Goal: Task Accomplishment & Management: Manage account settings

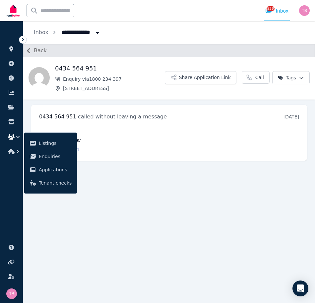
click at [11, 136] on icon "button" at bounding box center [11, 136] width 7 height 5
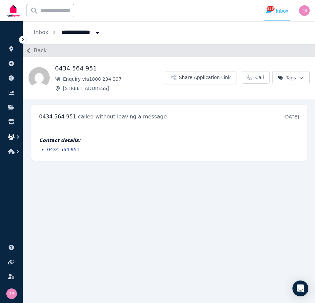
click at [12, 138] on icon "button" at bounding box center [11, 136] width 7 height 5
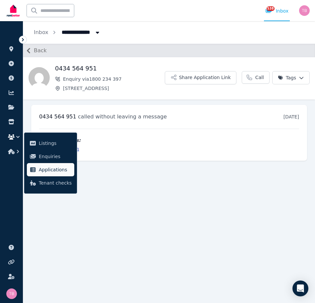
click at [56, 172] on span "Applications" at bounding box center [55, 170] width 33 height 8
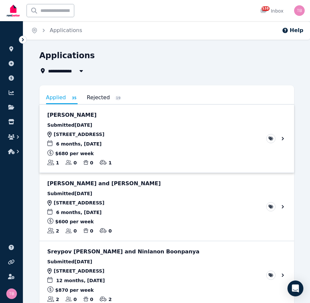
click at [282, 139] on link "View application: Yueming Peng" at bounding box center [166, 139] width 254 height 68
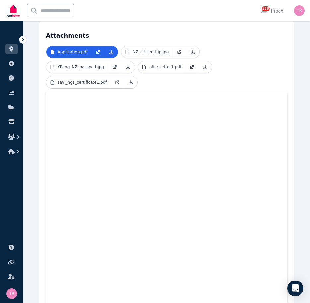
scroll to position [146, 0]
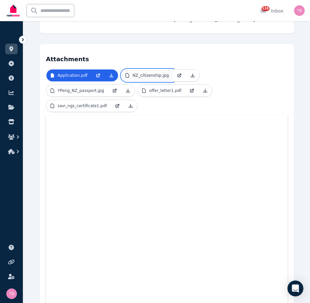
click at [135, 77] on p "NZ_citizenship.jpg" at bounding box center [150, 75] width 36 height 5
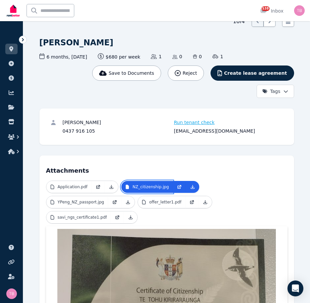
scroll to position [166, 0]
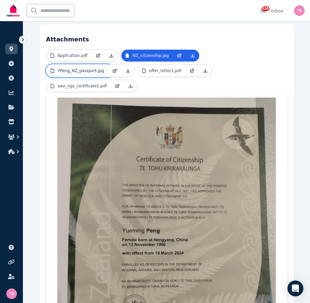
click at [104, 68] on p "YPeng_NZ_passport.jpg" at bounding box center [81, 70] width 46 height 5
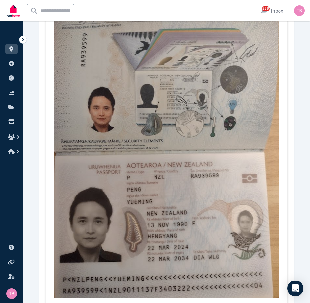
scroll to position [132, 0]
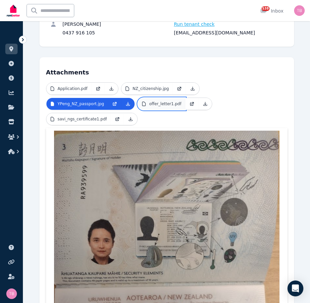
click at [149, 105] on p "offer_letter1.pdf" at bounding box center [165, 103] width 32 height 5
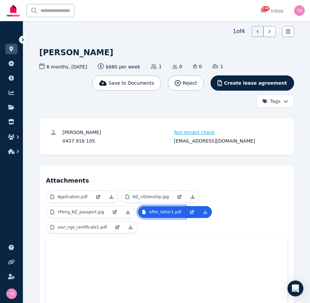
scroll to position [0, 0]
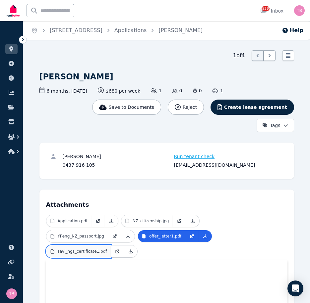
click at [107, 249] on p "savi_ngs_certificate1.pdf" at bounding box center [82, 251] width 49 height 5
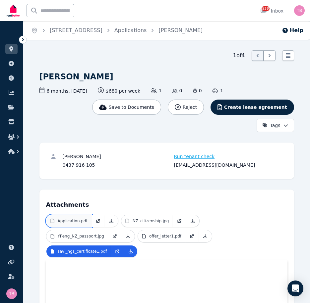
click at [74, 222] on p "Application.pdf" at bounding box center [73, 221] width 30 height 5
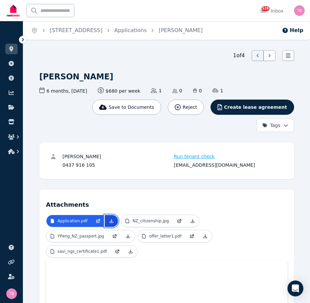
click at [109, 222] on icon at bounding box center [111, 221] width 5 height 5
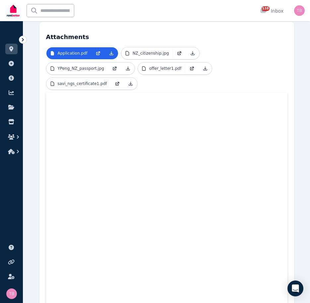
scroll to position [132, 0]
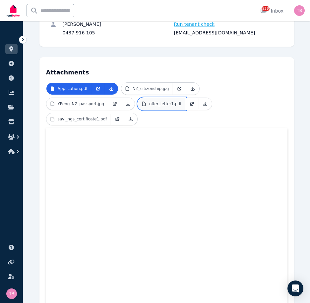
click at [149, 106] on p "offer_letter1.pdf" at bounding box center [165, 103] width 32 height 5
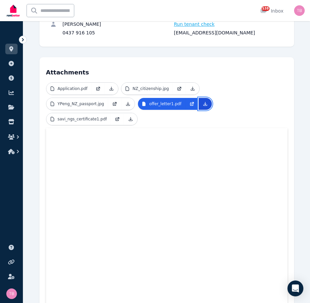
click at [202, 103] on icon at bounding box center [204, 103] width 5 height 5
click at [132, 117] on icon at bounding box center [131, 119] width 4 height 4
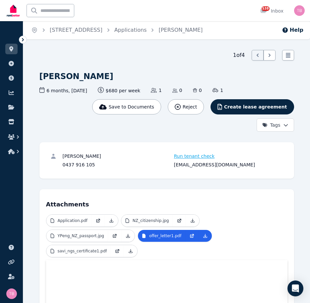
scroll to position [0, 0]
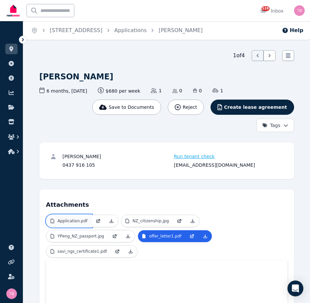
click at [77, 223] on p "Application.pdf" at bounding box center [73, 221] width 30 height 5
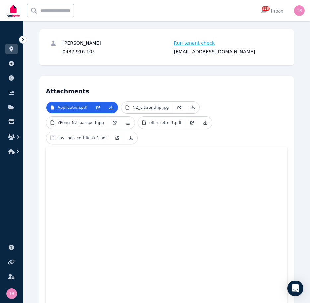
scroll to position [132, 0]
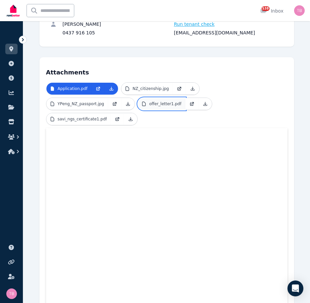
click at [149, 106] on p "offer_letter1.pdf" at bounding box center [165, 103] width 32 height 5
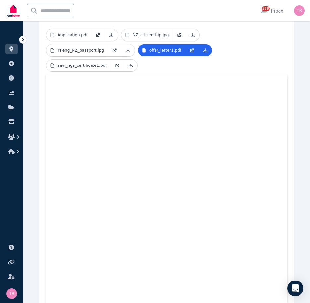
scroll to position [0, 0]
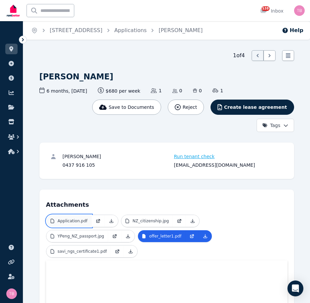
click at [76, 221] on p "Application.pdf" at bounding box center [73, 221] width 30 height 5
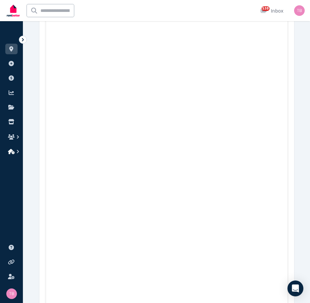
scroll to position [728, 0]
click at [13, 137] on icon "button" at bounding box center [11, 136] width 7 height 5
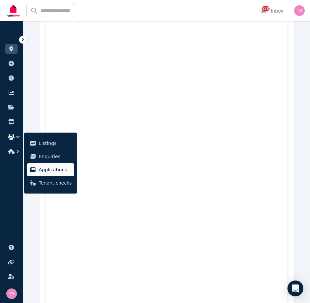
click at [43, 172] on span "Applications" at bounding box center [55, 170] width 33 height 8
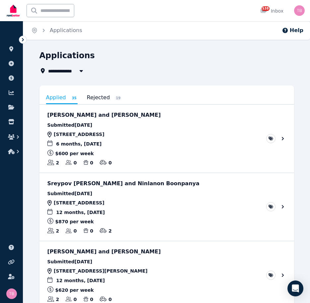
click at [75, 71] on button "button" at bounding box center [81, 71] width 12 height 8
type input "**********"
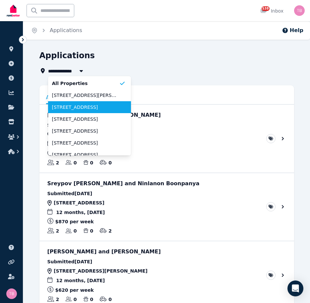
click at [64, 108] on span "[STREET_ADDRESS]" at bounding box center [85, 107] width 67 height 7
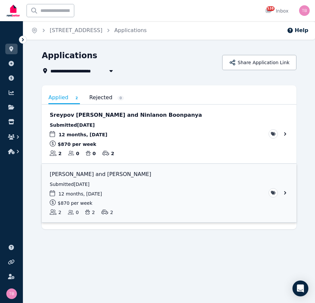
click at [285, 193] on link "View application: Obre Pemberton and Andrew Pemberton" at bounding box center [169, 193] width 254 height 59
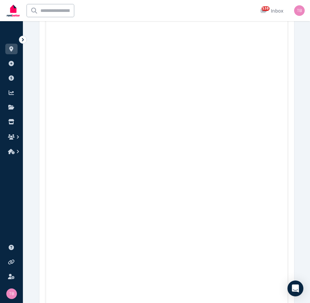
scroll to position [1259, 0]
click at [11, 49] on icon at bounding box center [11, 48] width 4 height 5
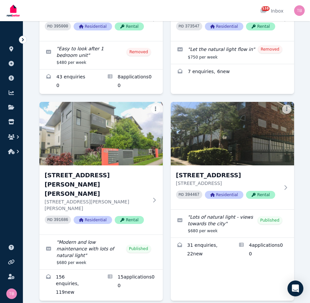
scroll to position [1026, 0]
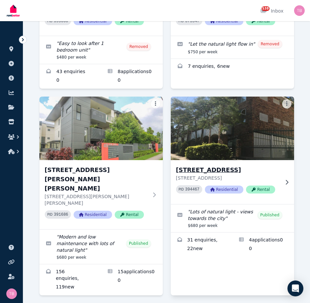
click at [203, 166] on h3 "[STREET_ADDRESS]" at bounding box center [227, 170] width 103 height 9
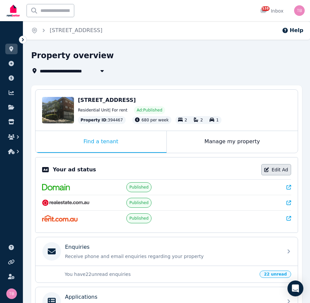
click at [280, 169] on link "Edit Ad" at bounding box center [276, 169] width 30 height 11
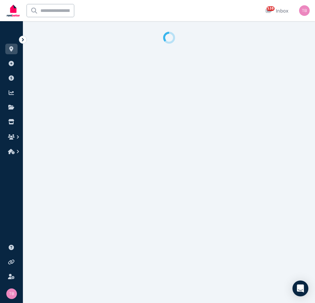
select select "**********"
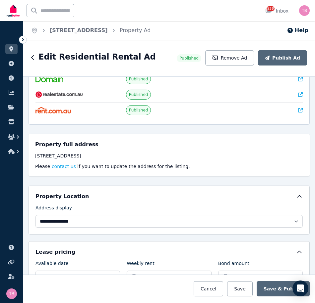
scroll to position [40, 0]
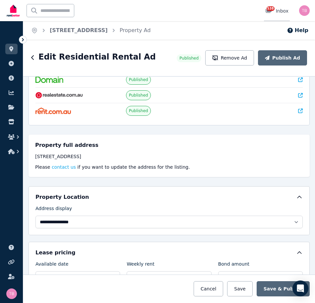
click at [269, 8] on span "538" at bounding box center [270, 8] width 8 height 5
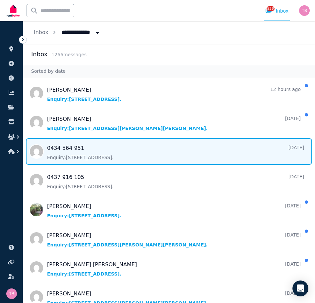
click at [70, 147] on span "Message list" at bounding box center [168, 151] width 291 height 26
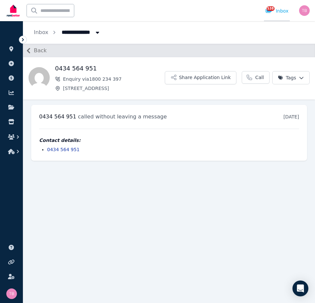
click at [269, 9] on span "538" at bounding box center [270, 8] width 8 height 5
click at [268, 10] on span "538" at bounding box center [270, 8] width 8 height 5
click at [29, 50] on icon "button" at bounding box center [28, 50] width 11 height 11
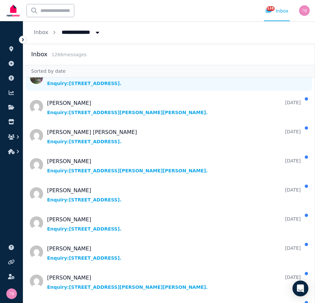
scroll to position [166, 0]
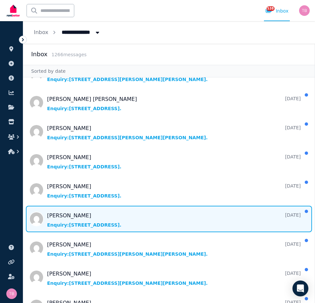
click at [74, 215] on span "Message list" at bounding box center [168, 219] width 291 height 26
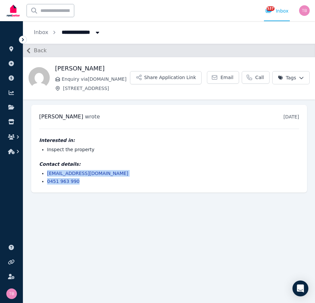
drag, startPoint x: 78, startPoint y: 180, endPoint x: 38, endPoint y: 176, distance: 39.6
click at [38, 176] on div "[PERSON_NAME] wrote [DATE] 7:40 am [DATE][DATE] Interested in: Inspect the prop…" at bounding box center [168, 149] width 275 height 88
copy ul "[EMAIL_ADDRESS][DOMAIN_NAME] 0451 963 990"
